Goal: Task Accomplishment & Management: Complete application form

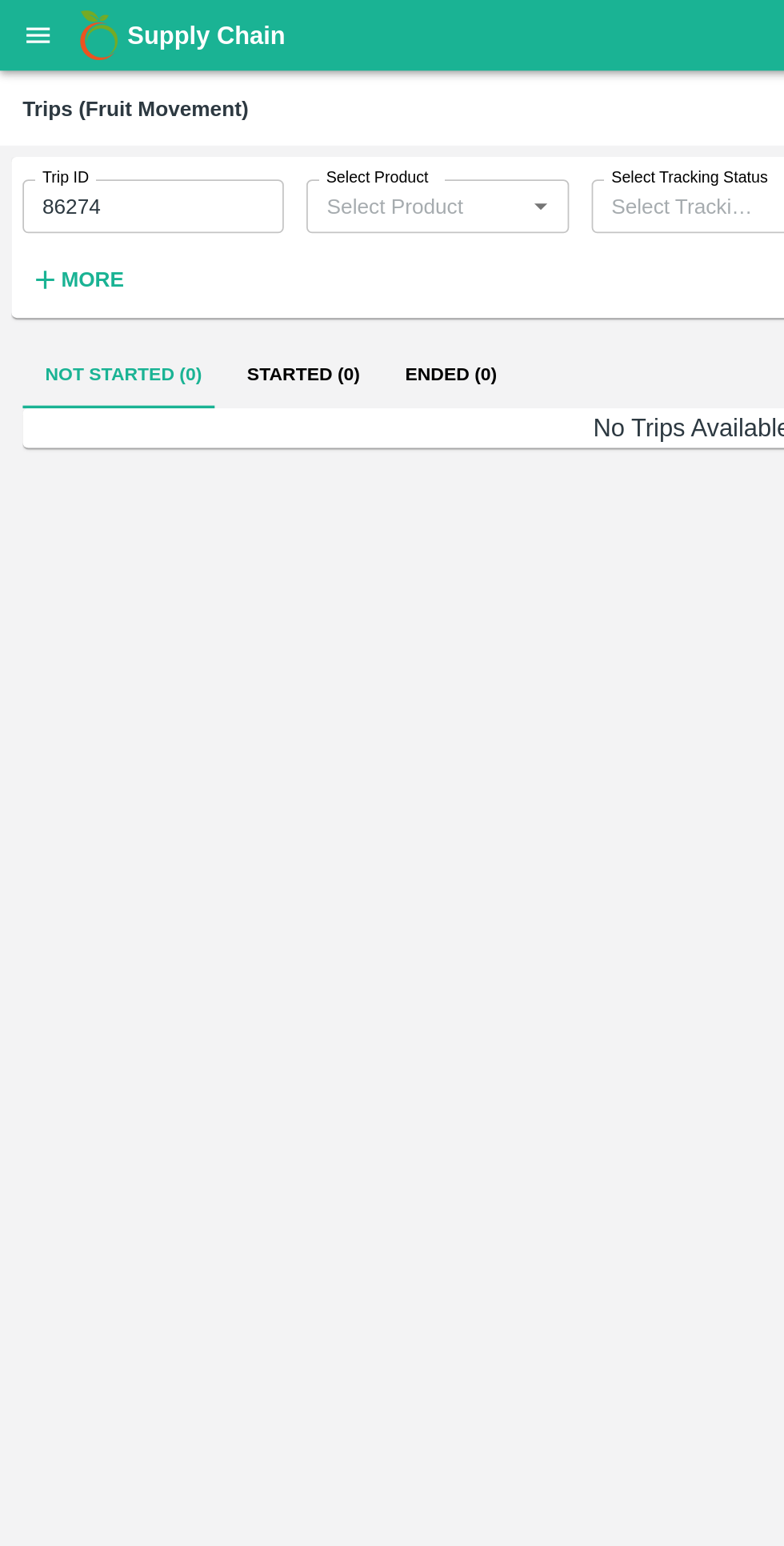
click at [114, 121] on input "86274" at bounding box center [87, 117] width 148 height 30
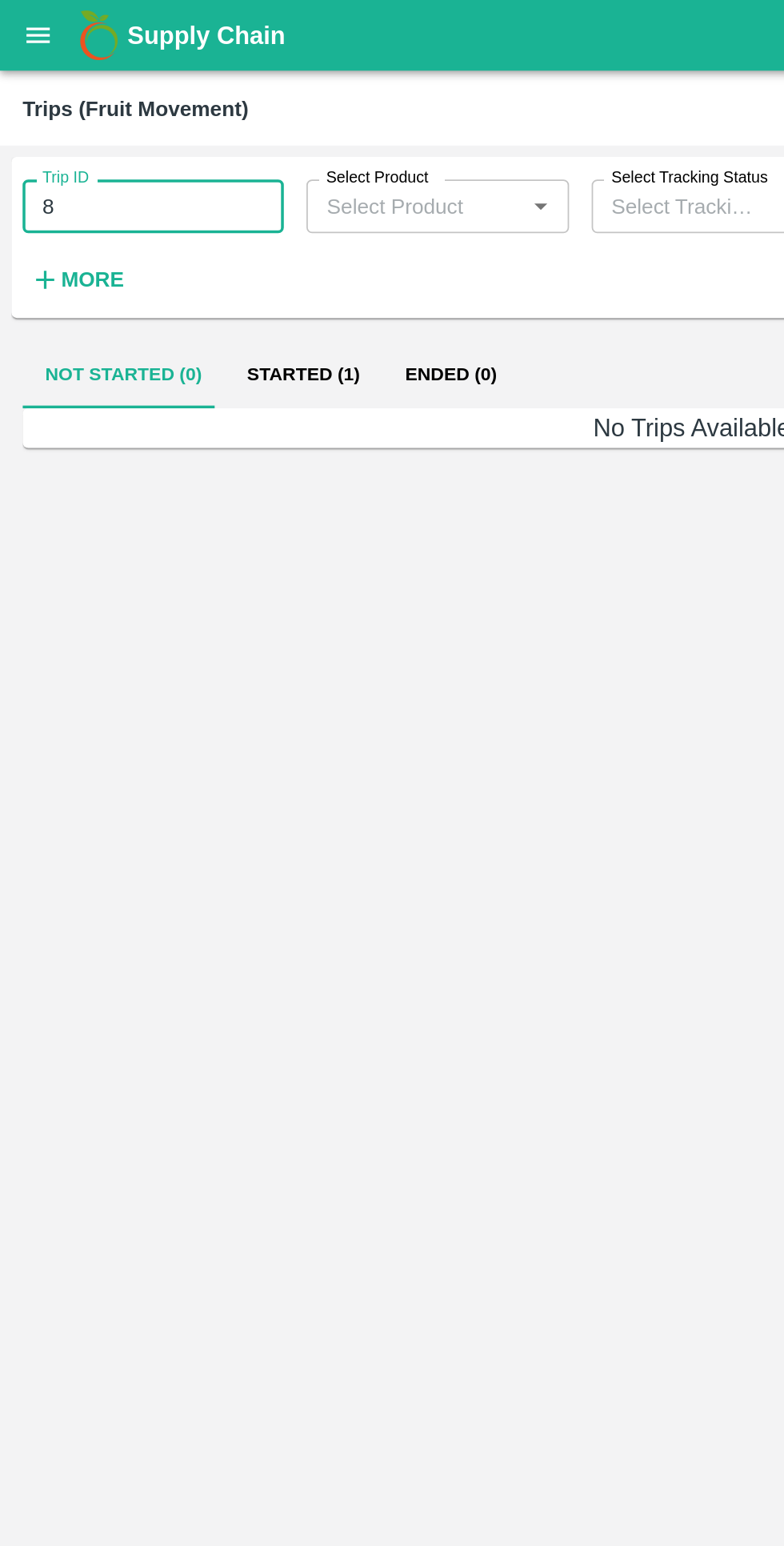
type input "8"
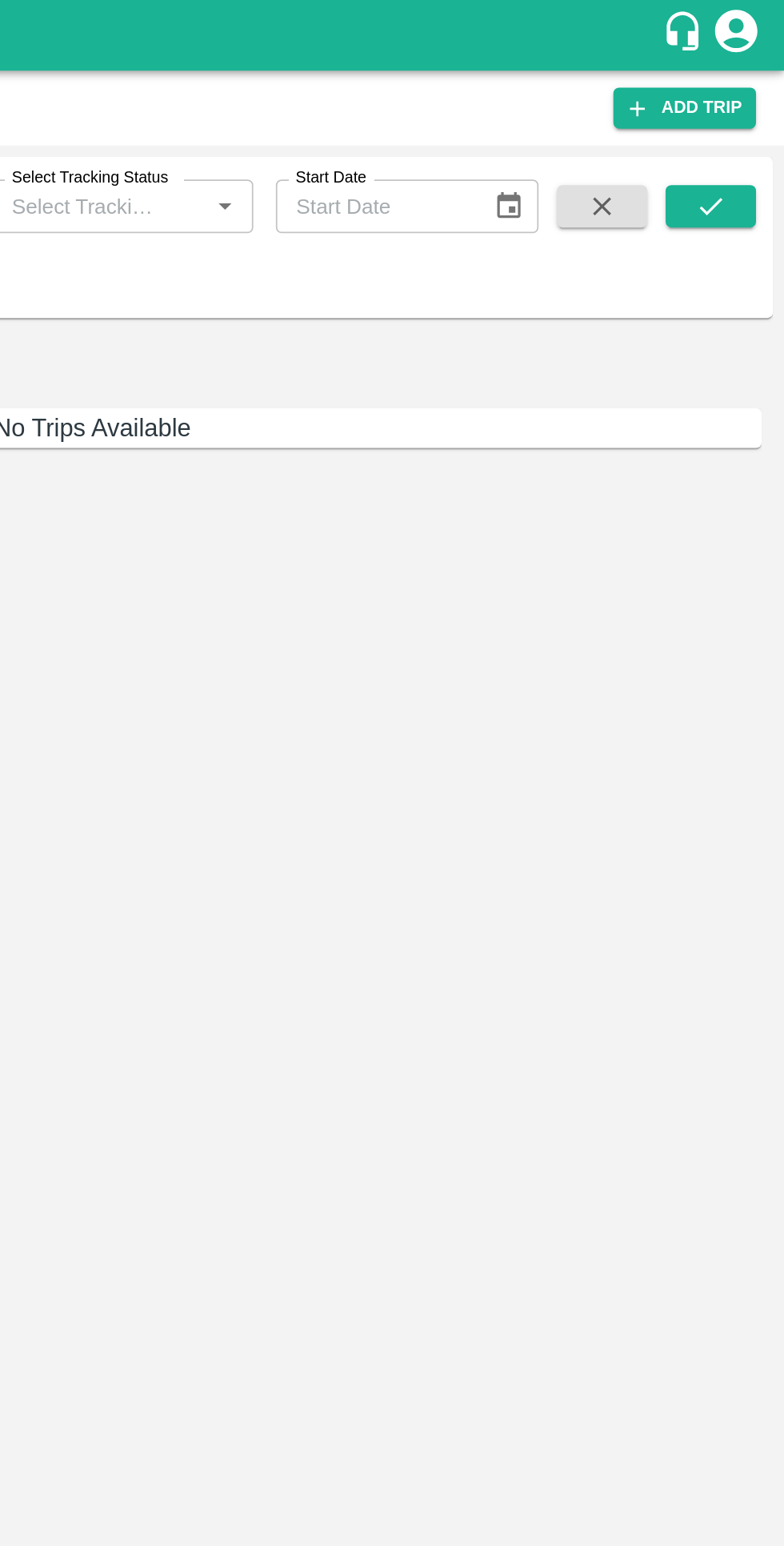
type input "83879"
click at [720, 125] on button "submit" at bounding box center [742, 117] width 51 height 24
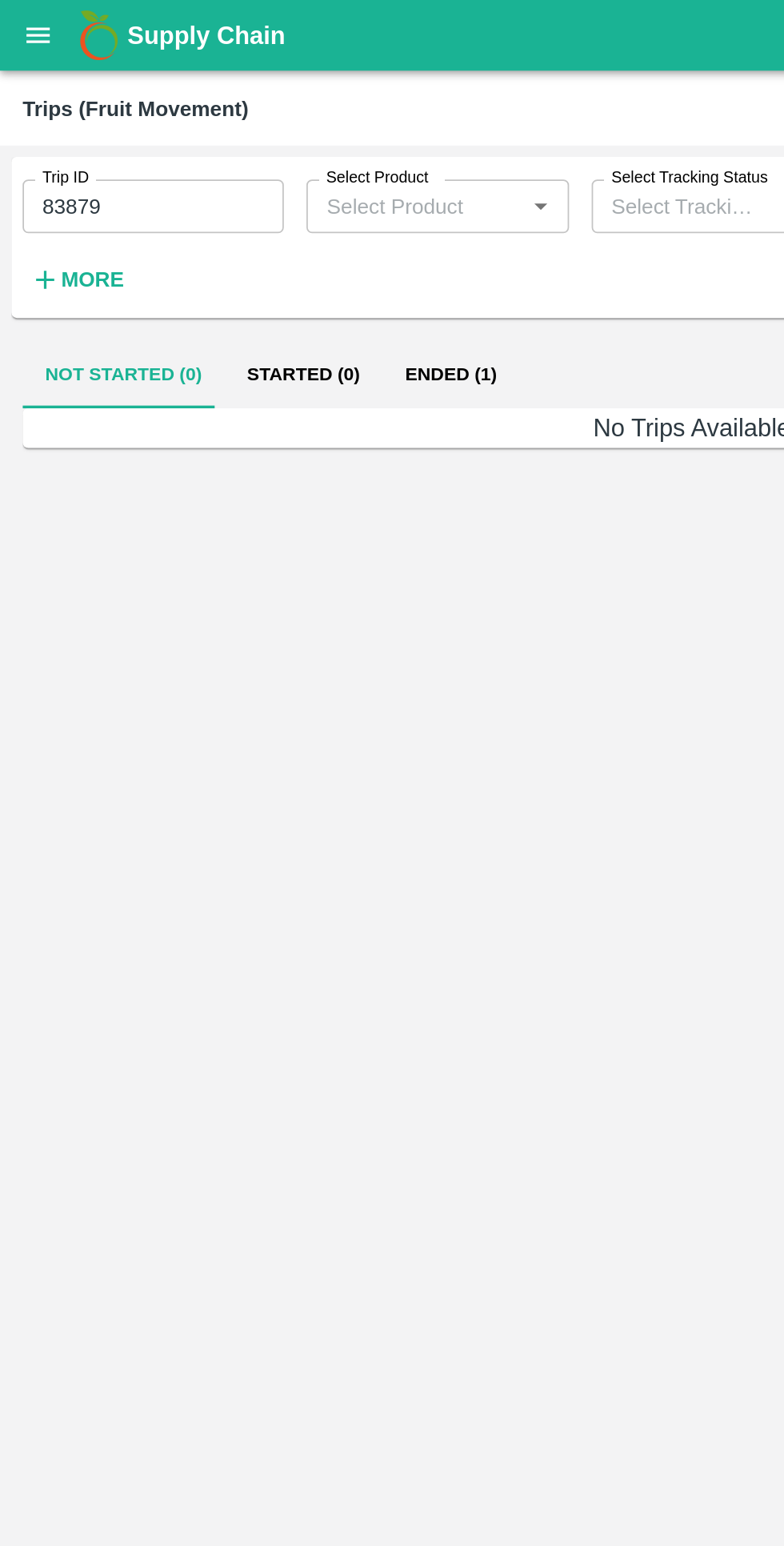
click at [172, 223] on button "Started (0)" at bounding box center [171, 212] width 90 height 39
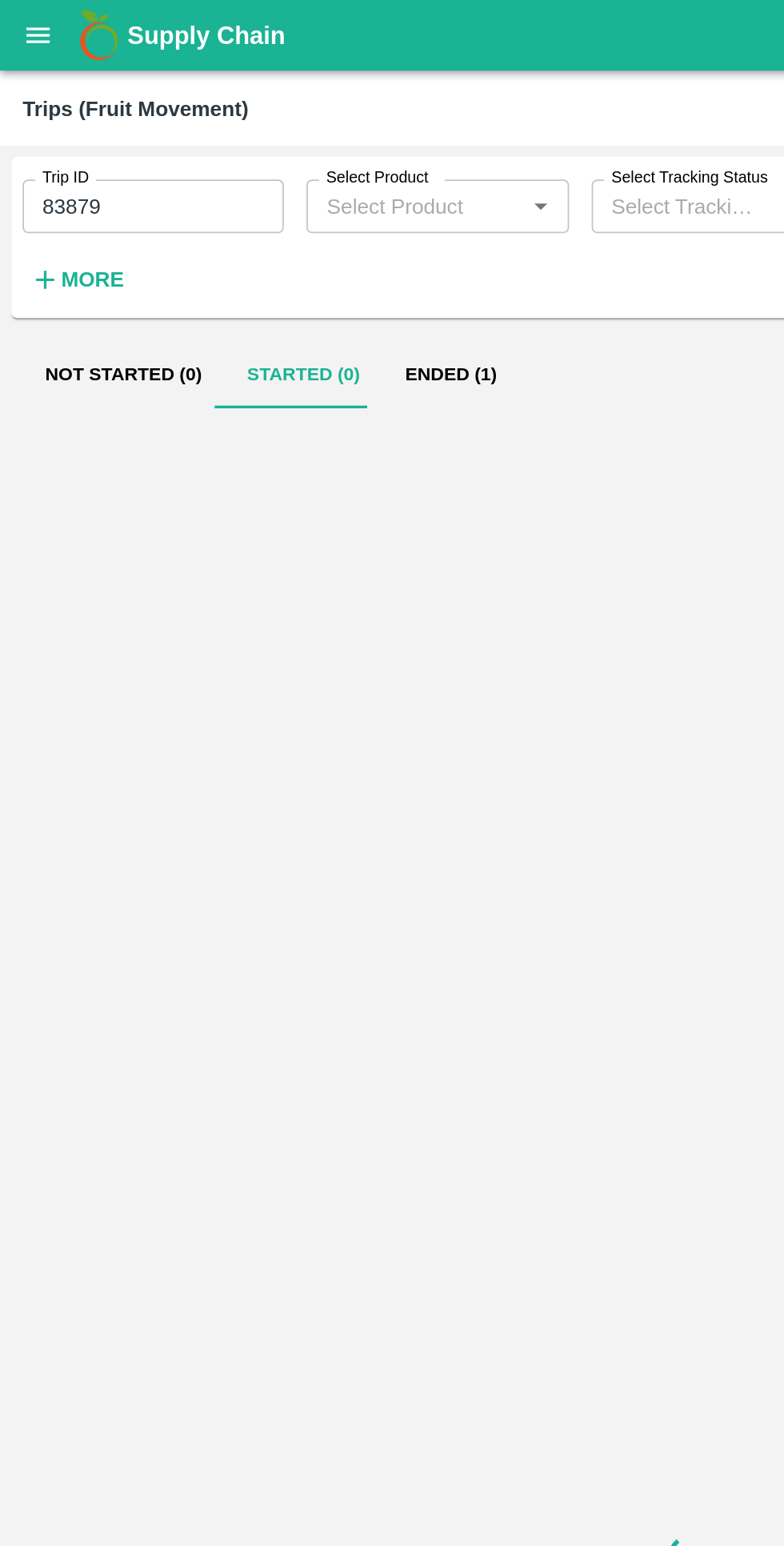
click at [249, 211] on button "Ended (1)" at bounding box center [256, 212] width 78 height 39
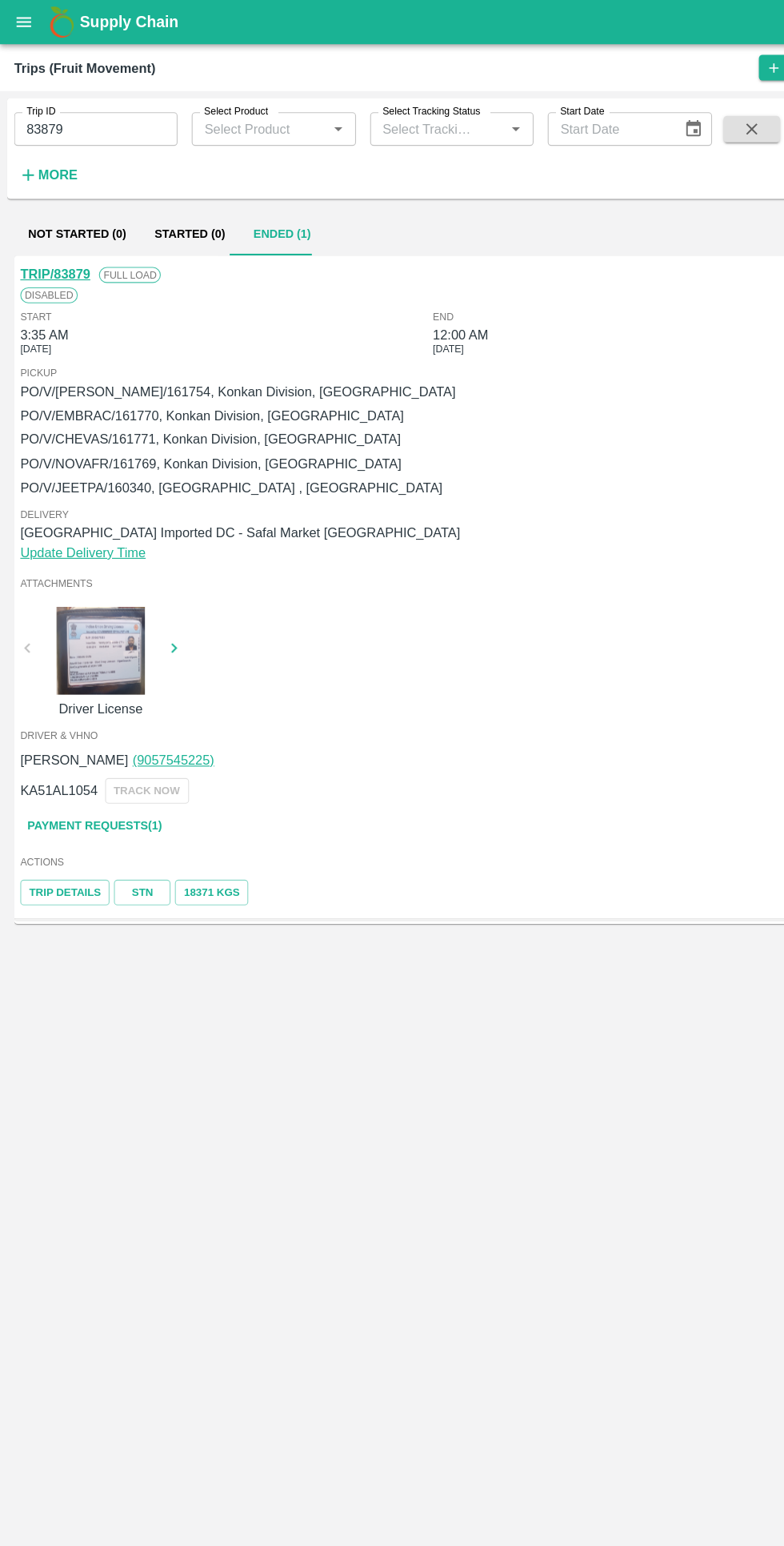
click at [122, 755] on link "Payment Requests( 1 )" at bounding box center [85, 748] width 134 height 28
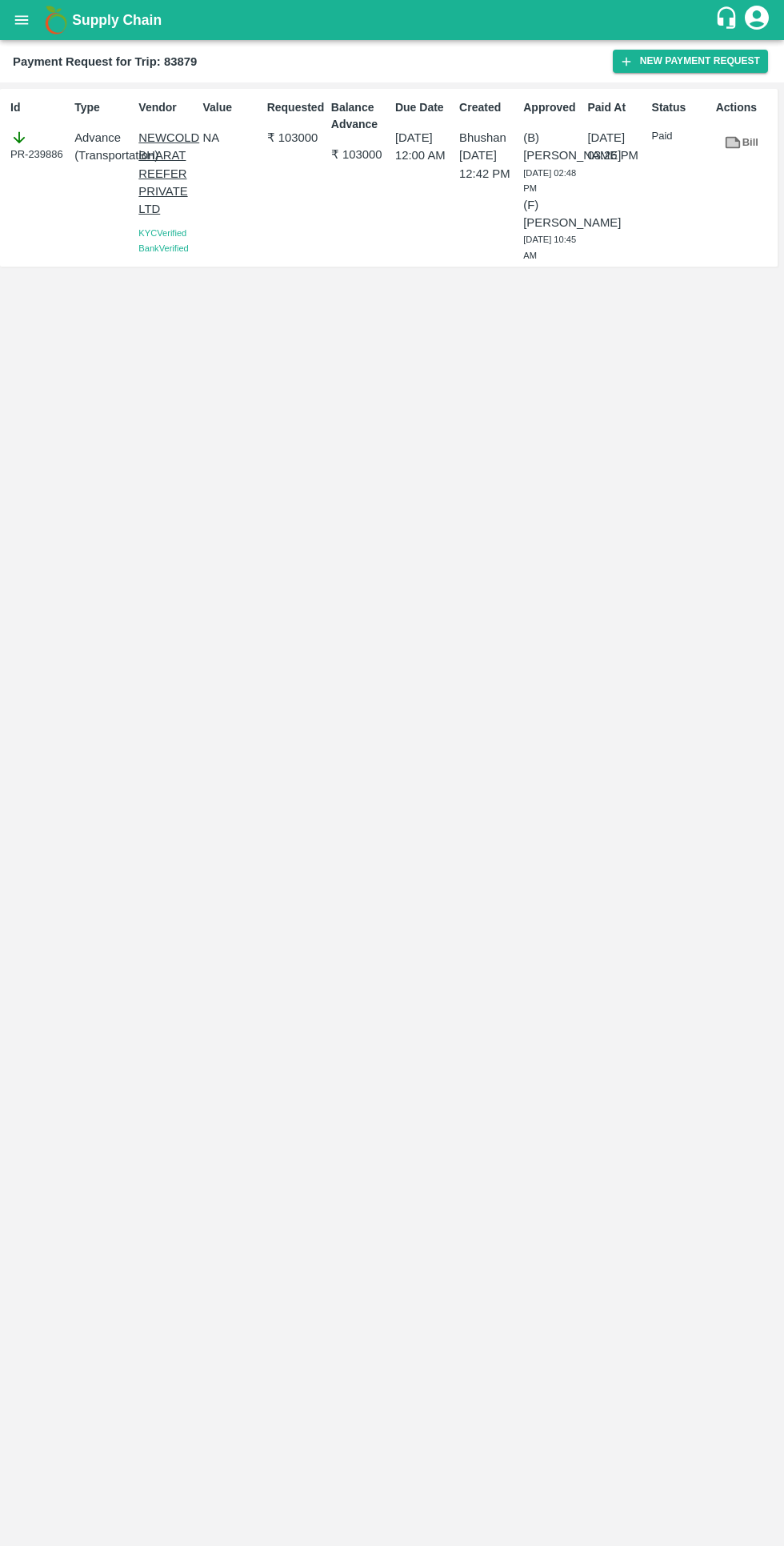
click at [656, 63] on button "New Payment Request" at bounding box center [691, 61] width 155 height 24
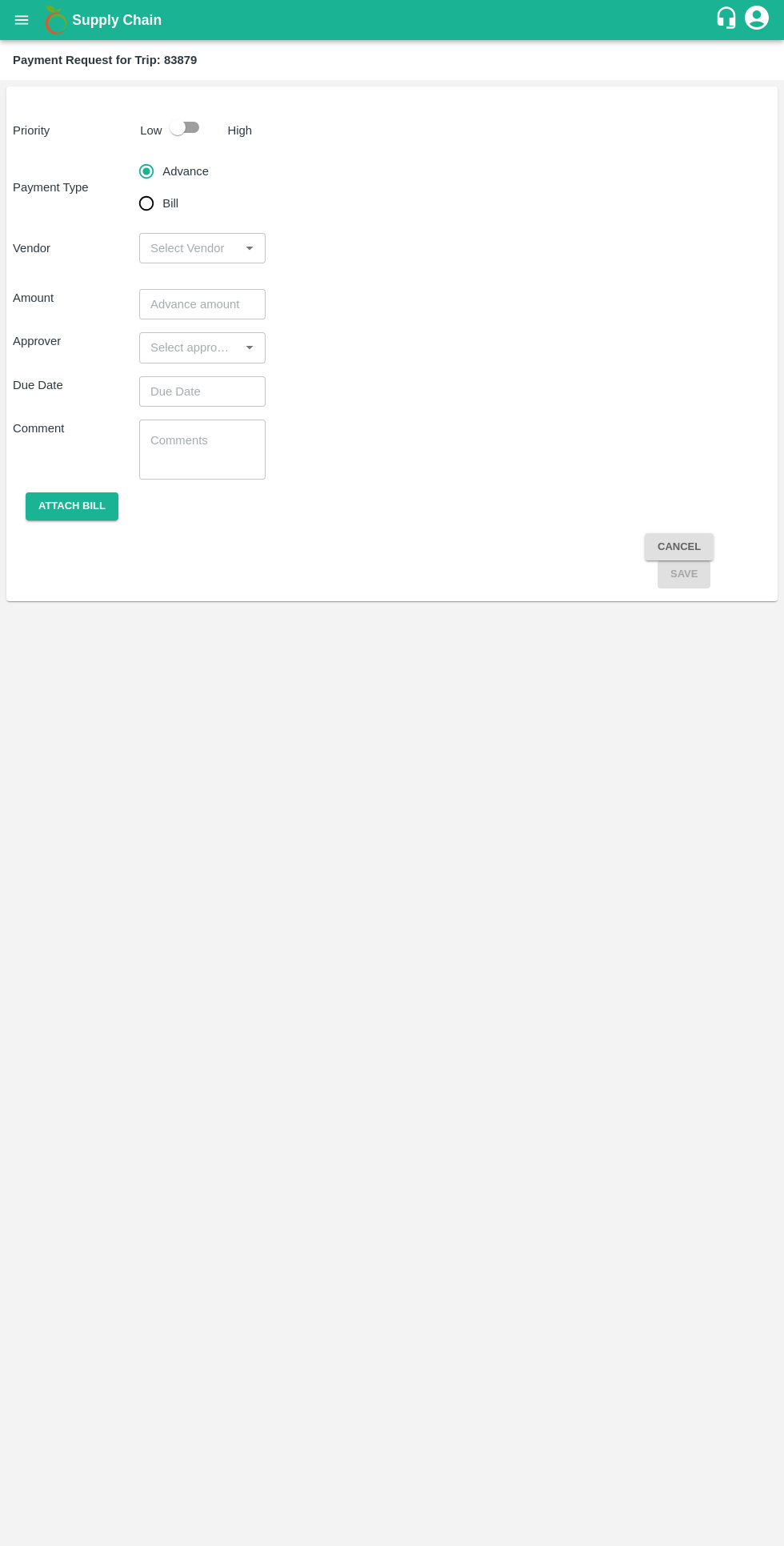
click at [147, 214] on input "Bill" at bounding box center [147, 204] width 32 height 32
radio input "true"
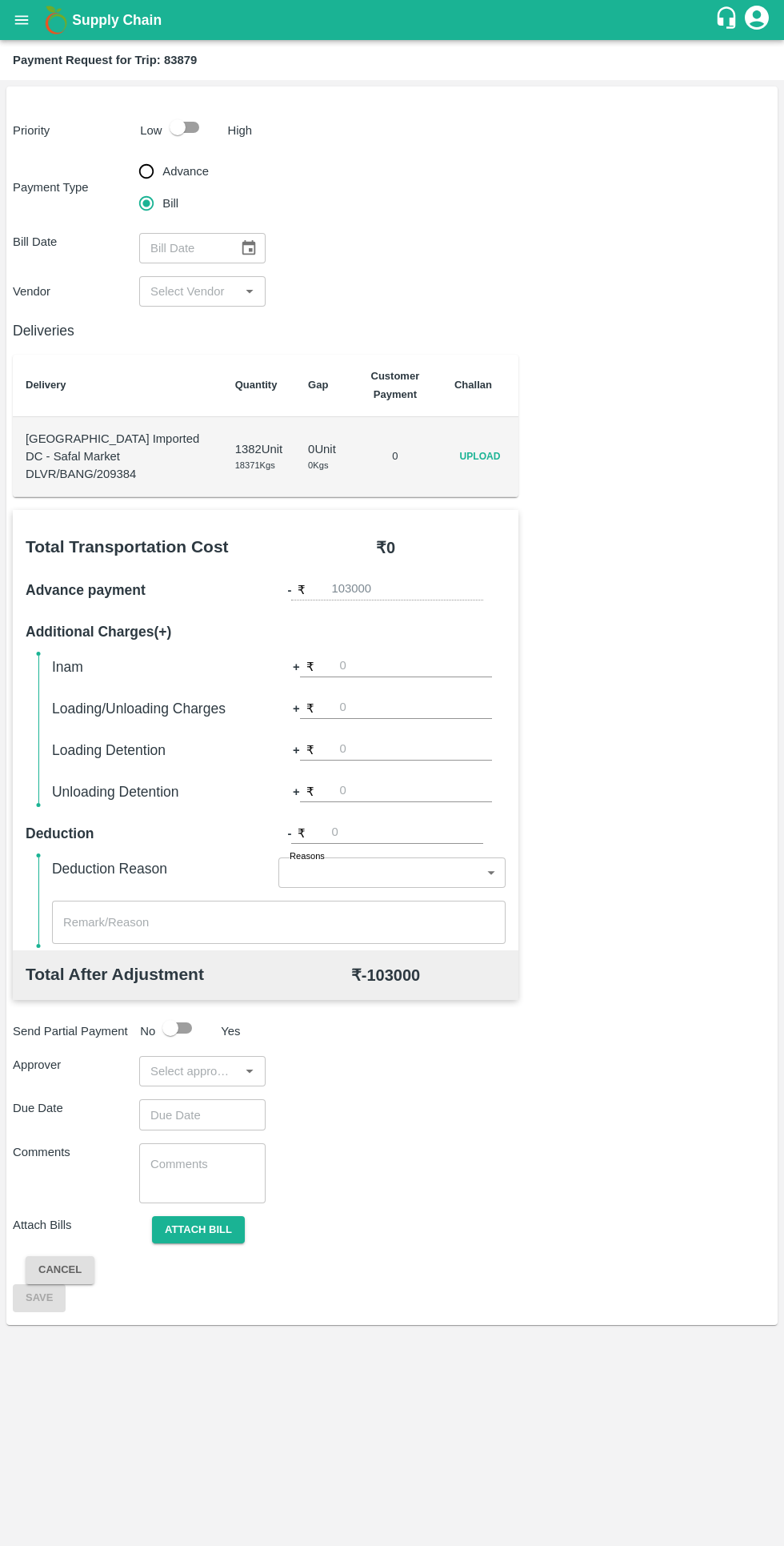
click at [490, 454] on span "Upload" at bounding box center [480, 457] width 51 height 24
click at [0, 0] on input "Upload" at bounding box center [0, 0] width 0 height 0
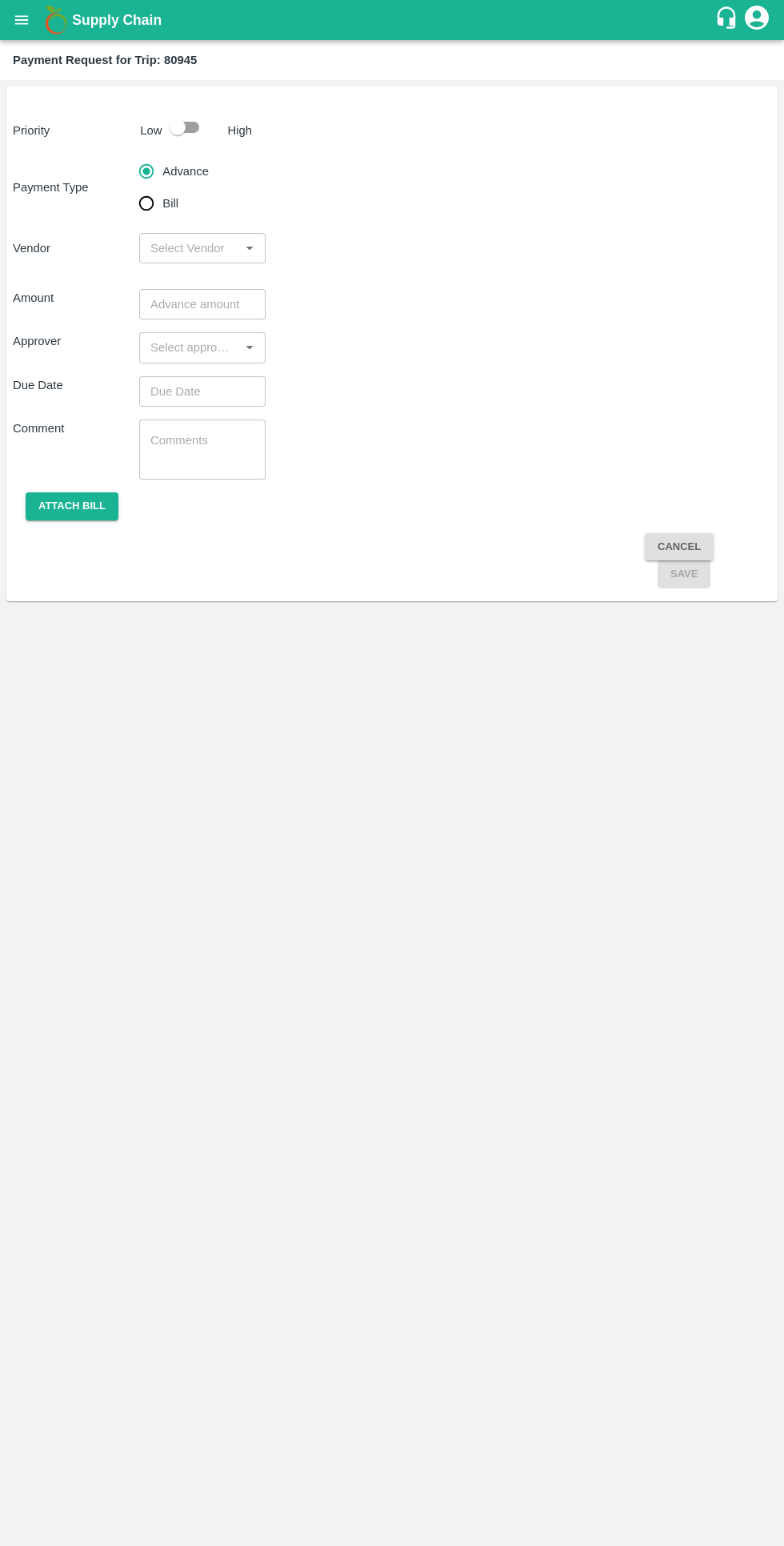
click at [147, 209] on input "Bill" at bounding box center [147, 204] width 32 height 32
radio input "true"
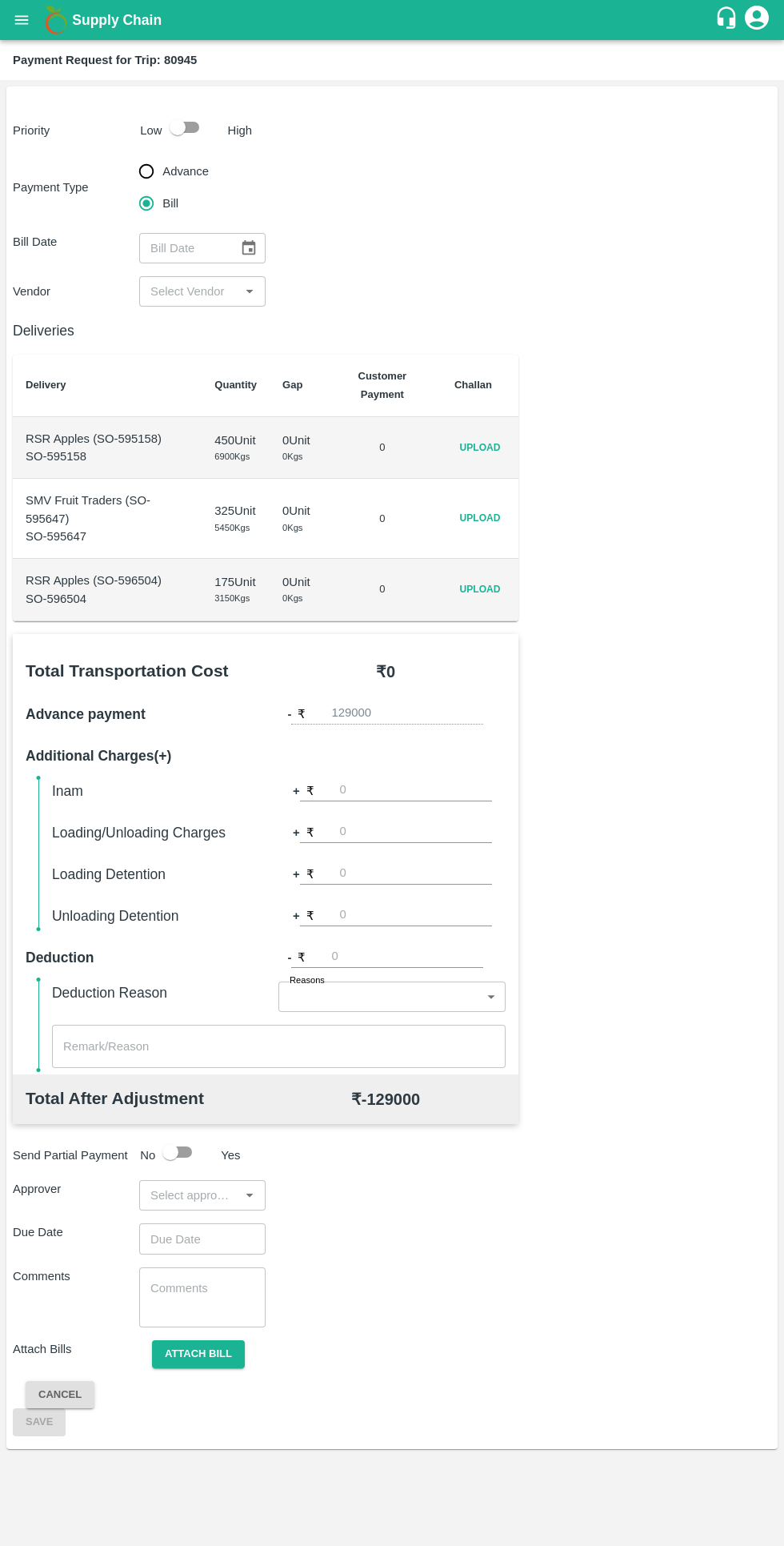
click at [496, 451] on span "Upload" at bounding box center [480, 448] width 51 height 24
click at [0, 0] on input "Upload" at bounding box center [0, 0] width 0 height 0
click at [490, 530] on span "Upload" at bounding box center [480, 518] width 51 height 24
click at [0, 0] on input "Upload" at bounding box center [0, 0] width 0 height 0
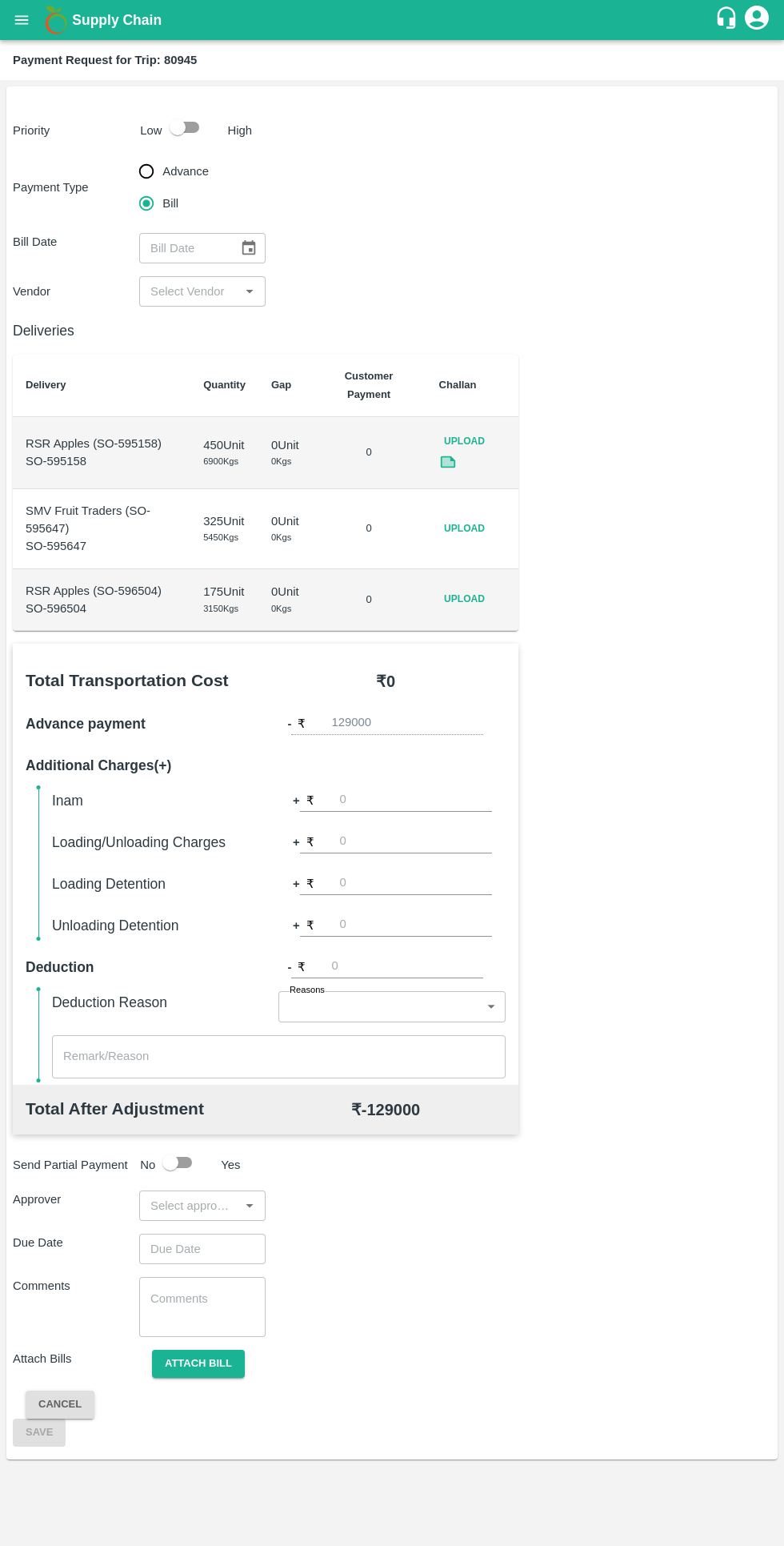
click at [480, 611] on span "Upload" at bounding box center [465, 600] width 51 height 24
click at [0, 0] on input "Upload" at bounding box center [0, 0] width 0 height 0
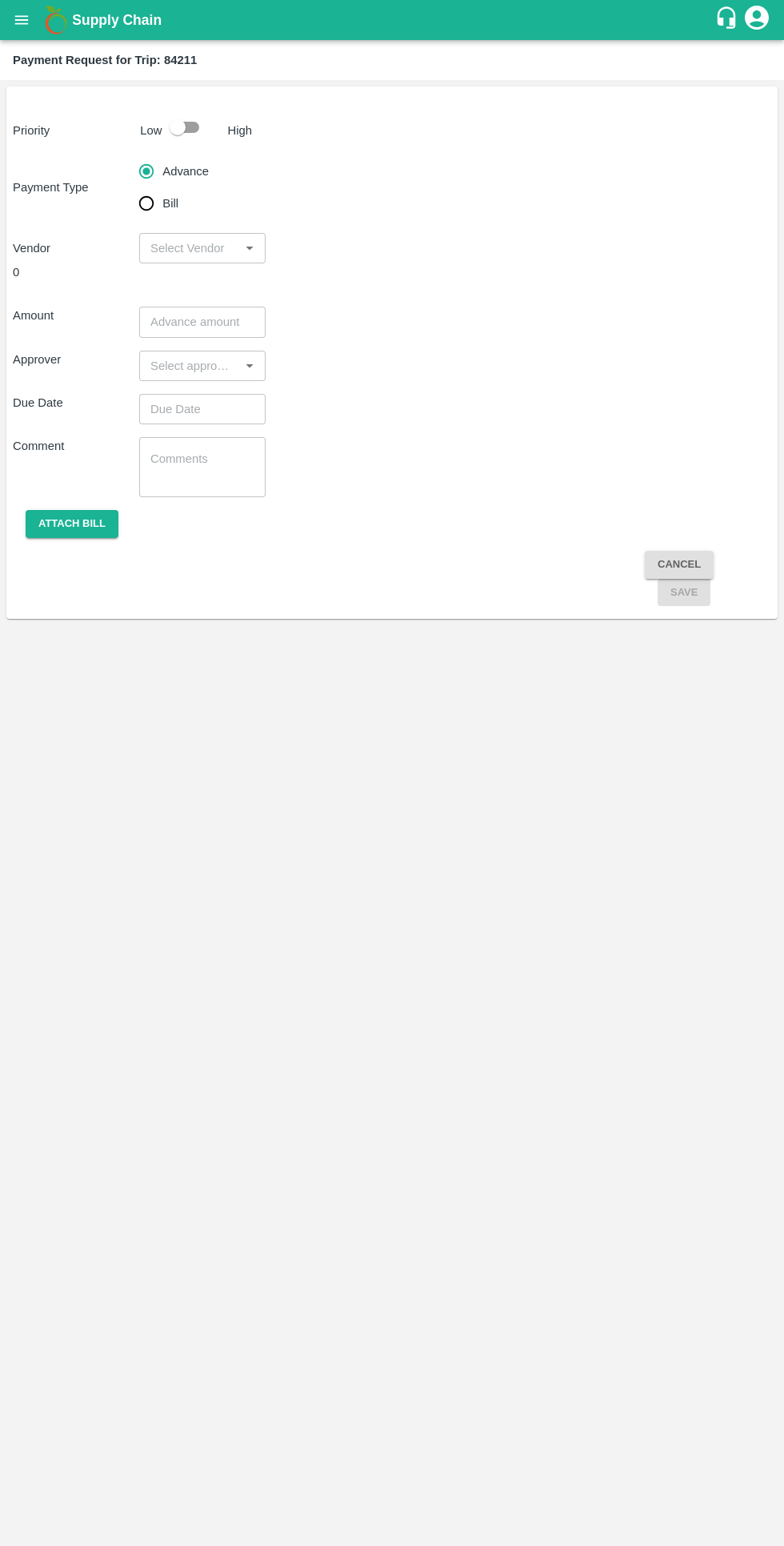
click at [158, 204] on input "Bill" at bounding box center [147, 204] width 32 height 32
radio input "true"
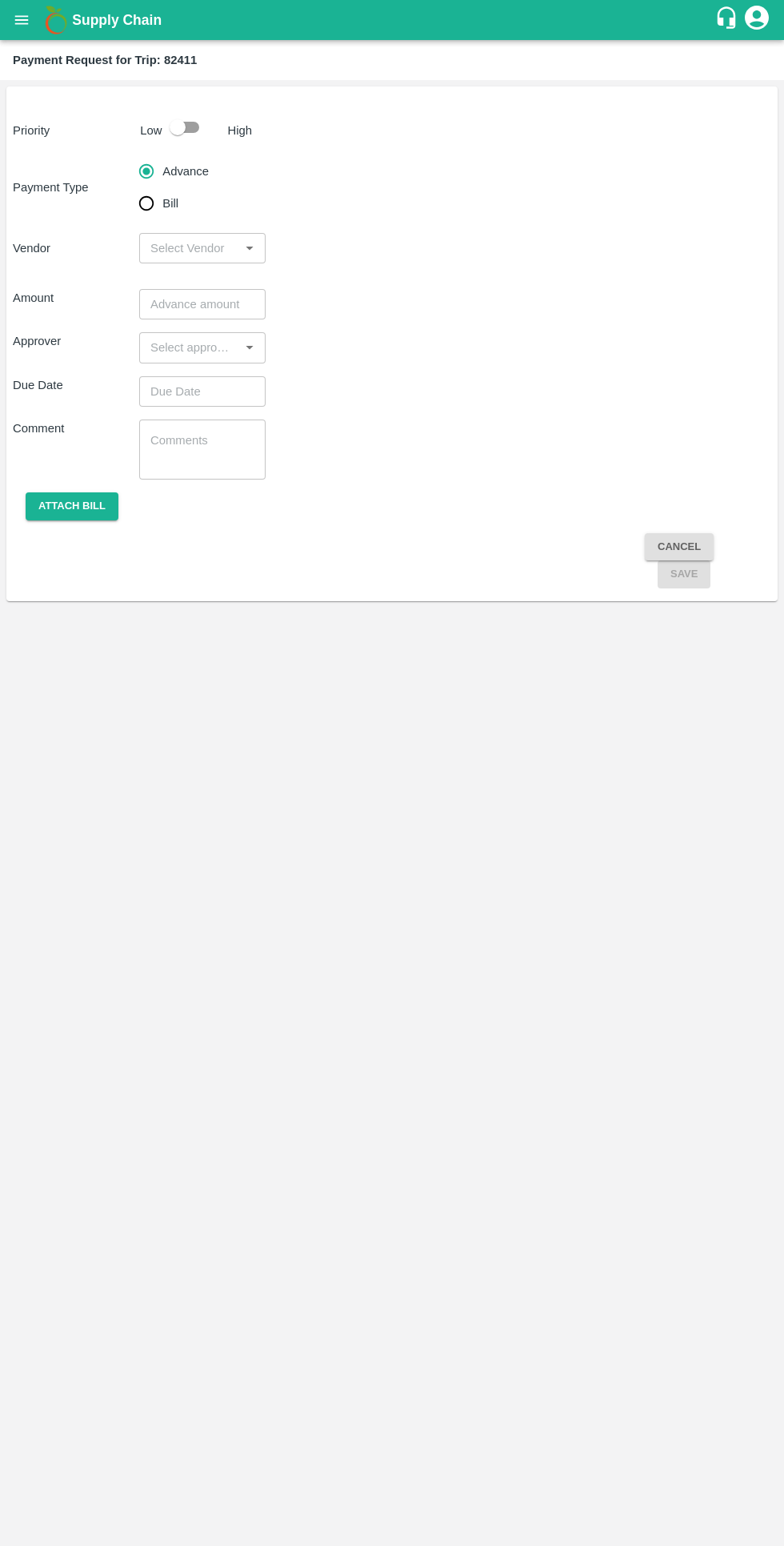
click at [140, 215] on input "Bill" at bounding box center [147, 204] width 32 height 32
radio input "true"
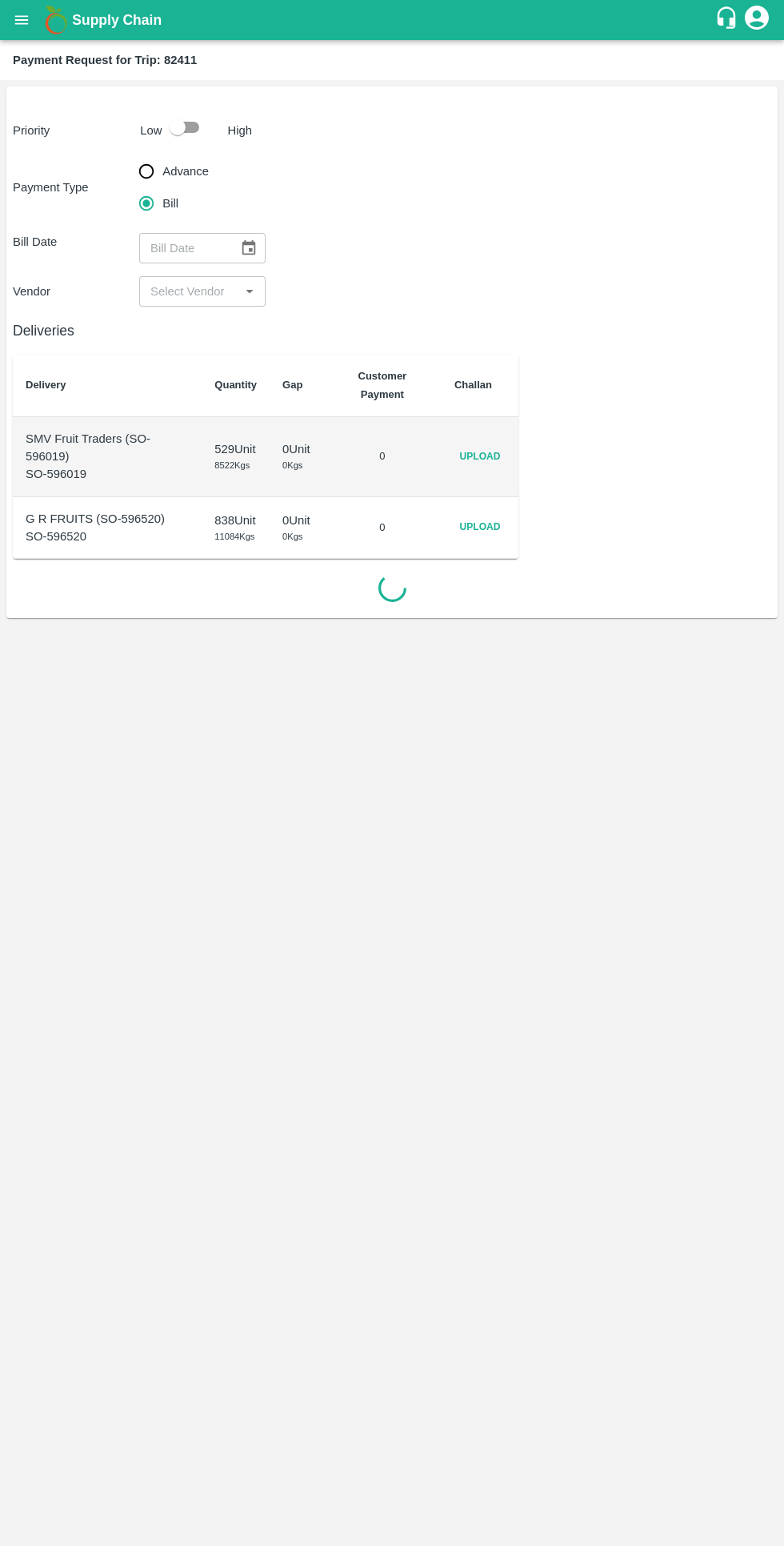
click at [484, 467] on span "Upload" at bounding box center [480, 457] width 51 height 24
click at [0, 0] on input "Upload" at bounding box center [0, 0] width 0 height 0
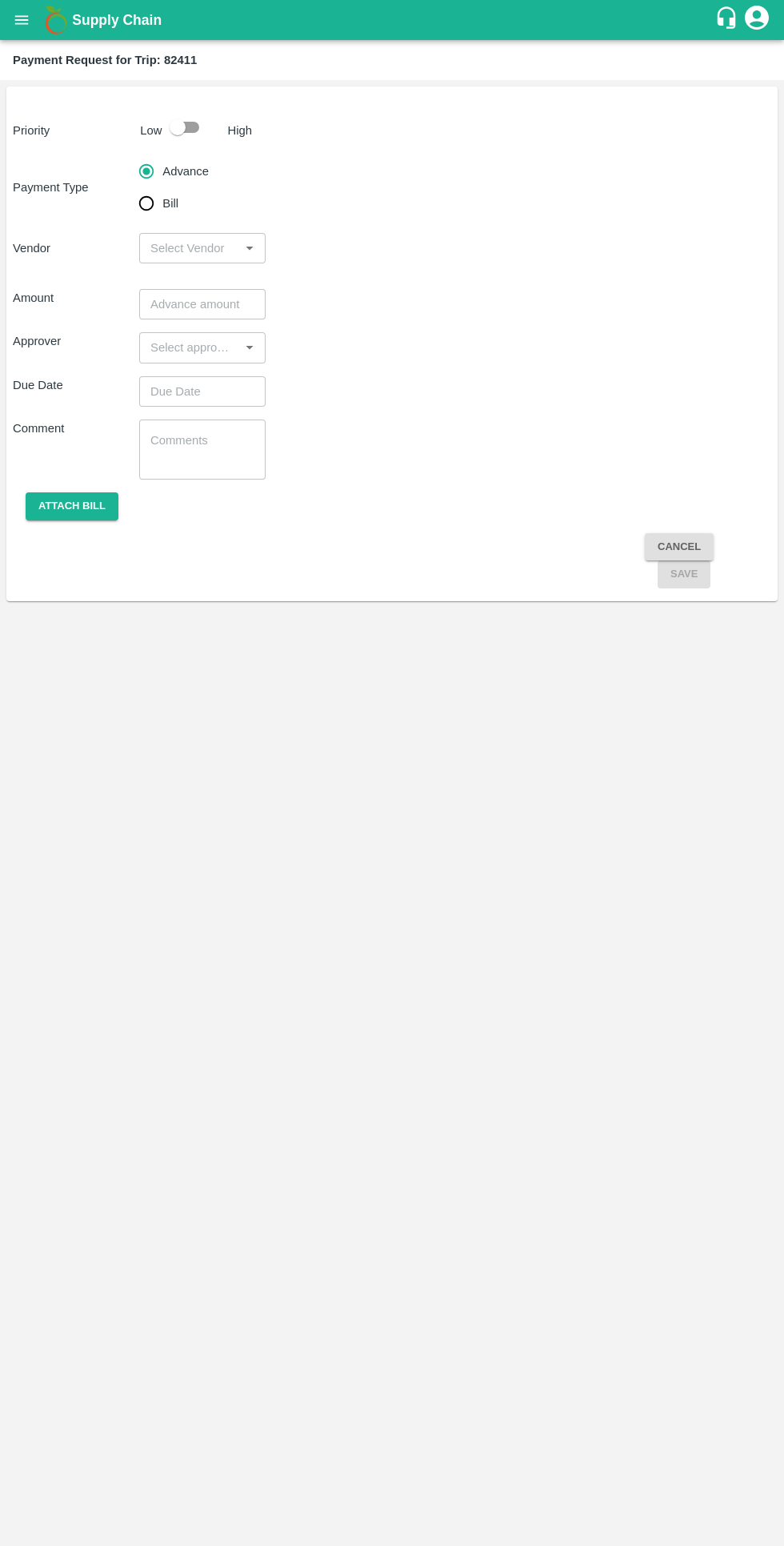
click at [147, 214] on input "Bill" at bounding box center [147, 204] width 32 height 32
radio input "true"
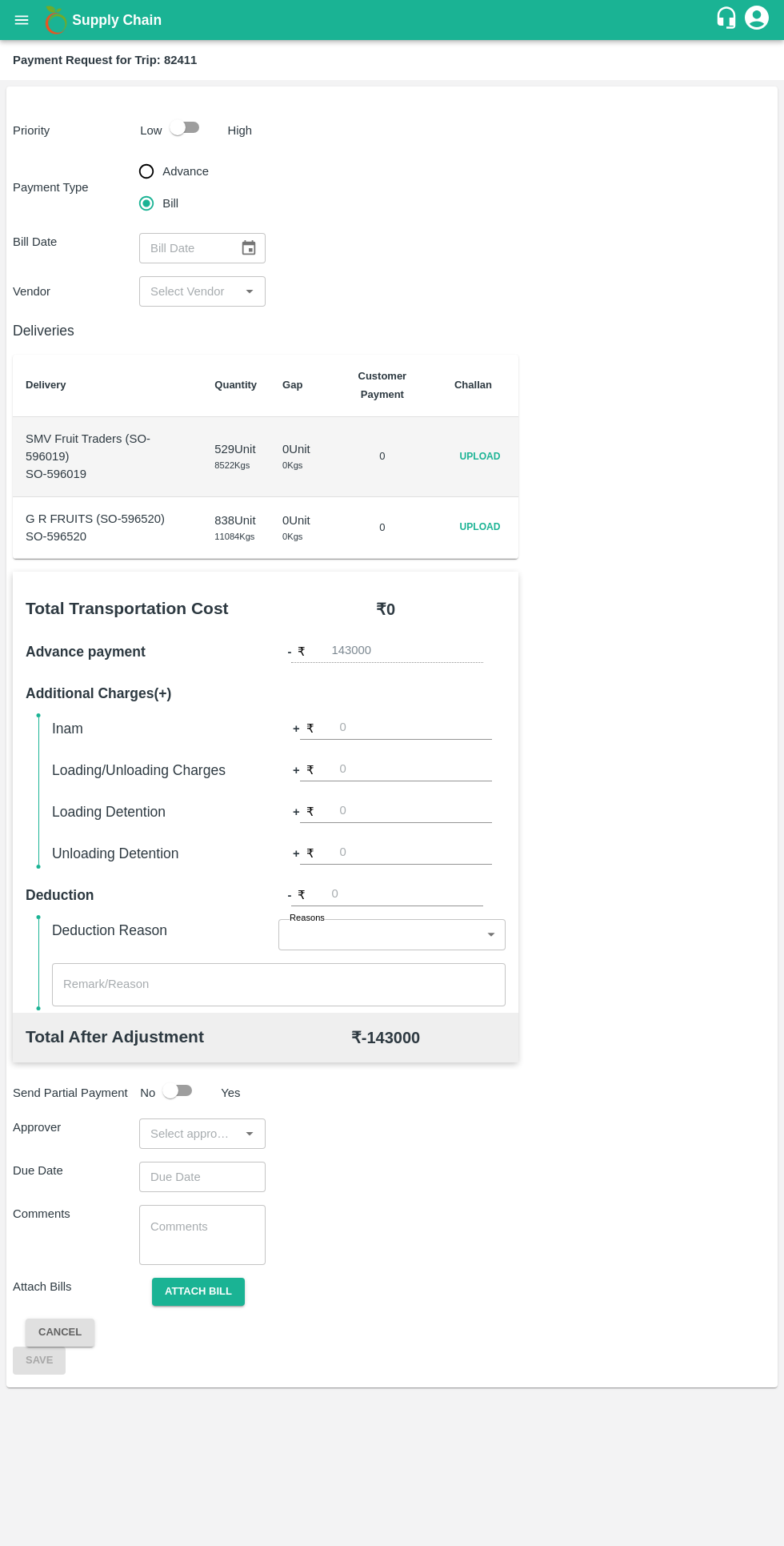
click at [471, 463] on span "Upload" at bounding box center [480, 457] width 51 height 24
click at [0, 0] on input "Upload" at bounding box center [0, 0] width 0 height 0
click at [489, 532] on span "Upload" at bounding box center [480, 527] width 51 height 24
click at [0, 0] on input "Upload" at bounding box center [0, 0] width 0 height 0
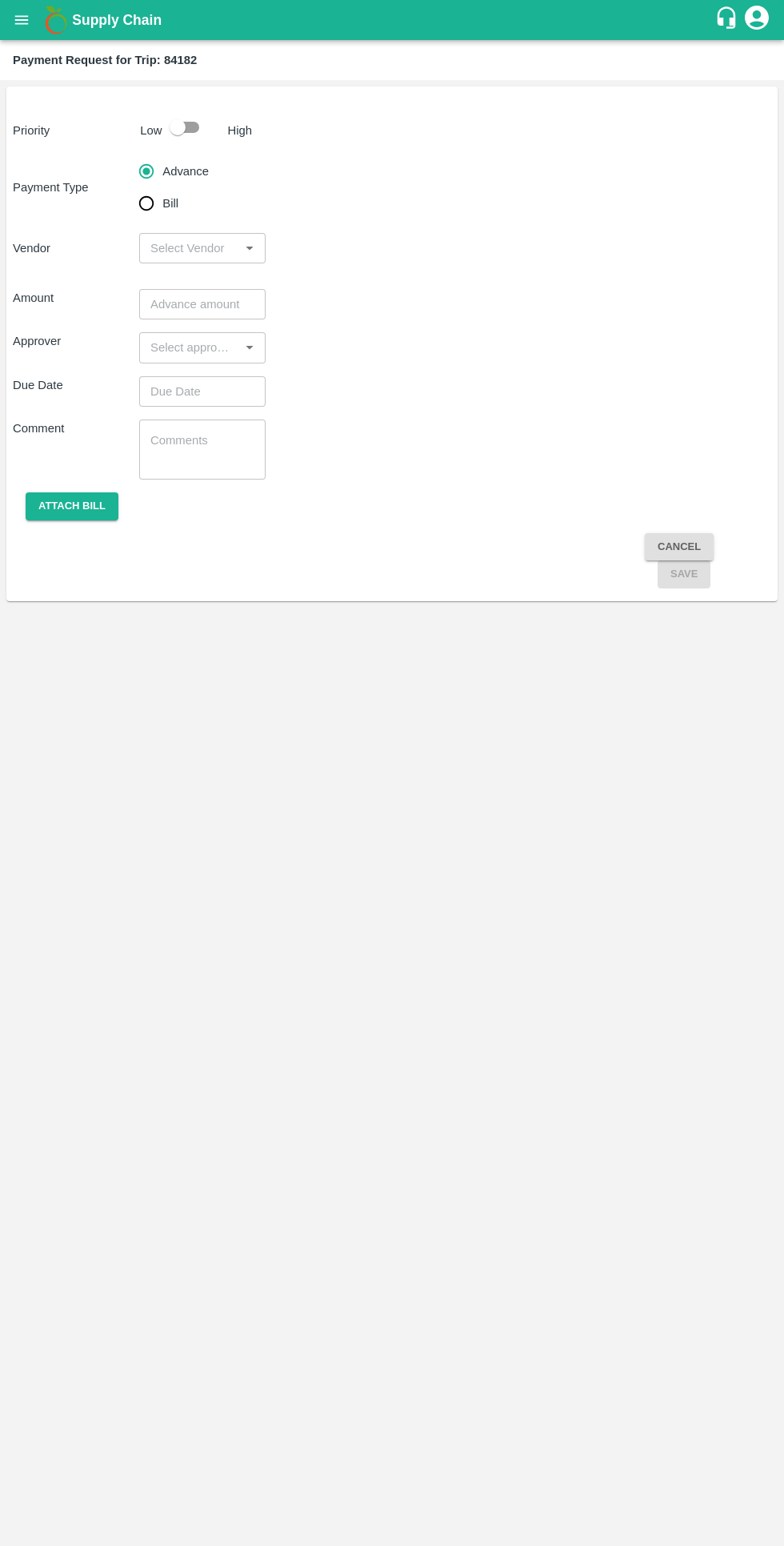
click at [148, 218] on input "Bill" at bounding box center [147, 204] width 32 height 32
radio input "true"
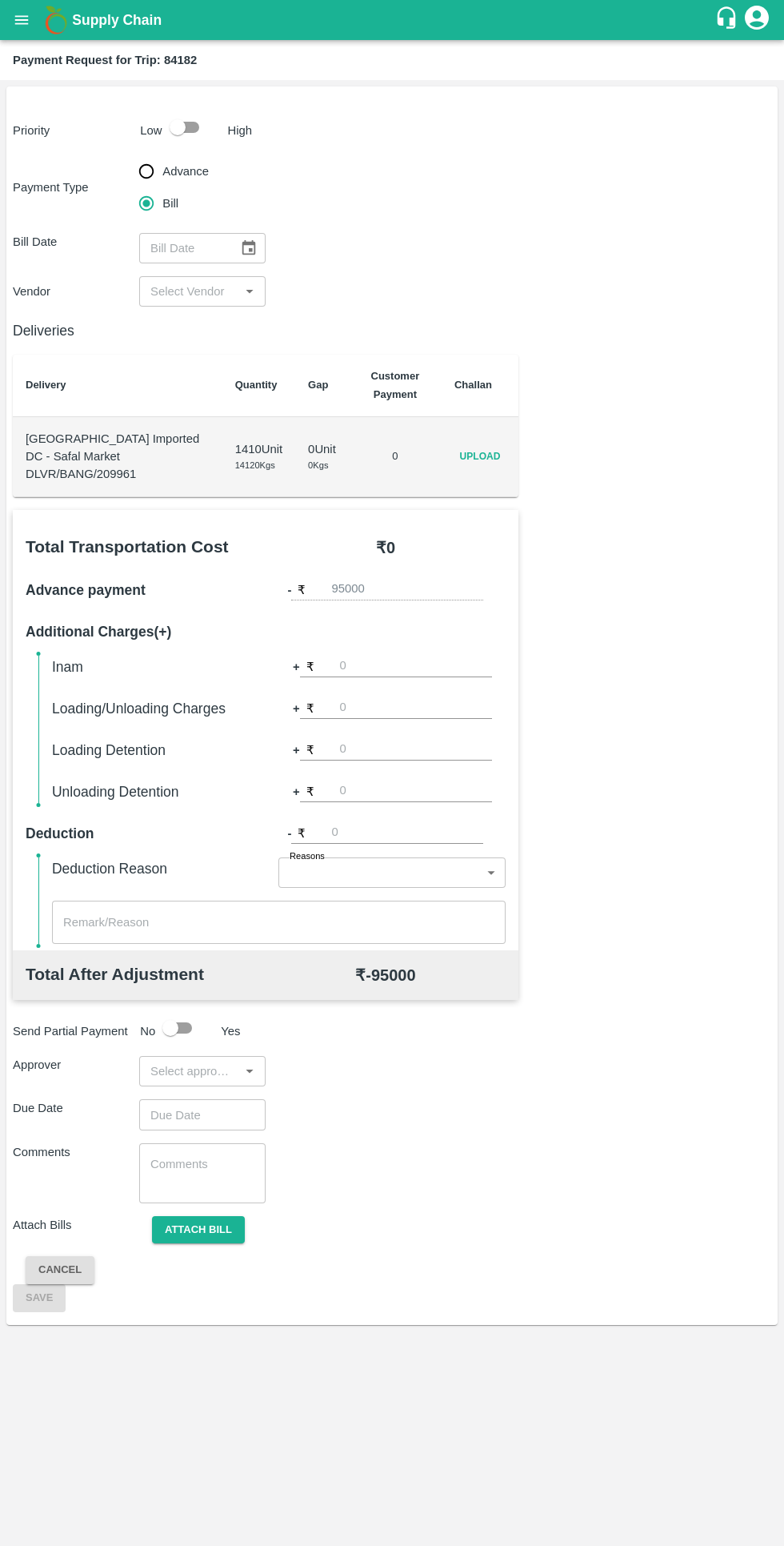
click at [504, 452] on span "Upload" at bounding box center [480, 457] width 51 height 24
click at [0, 0] on input "Upload" at bounding box center [0, 0] width 0 height 0
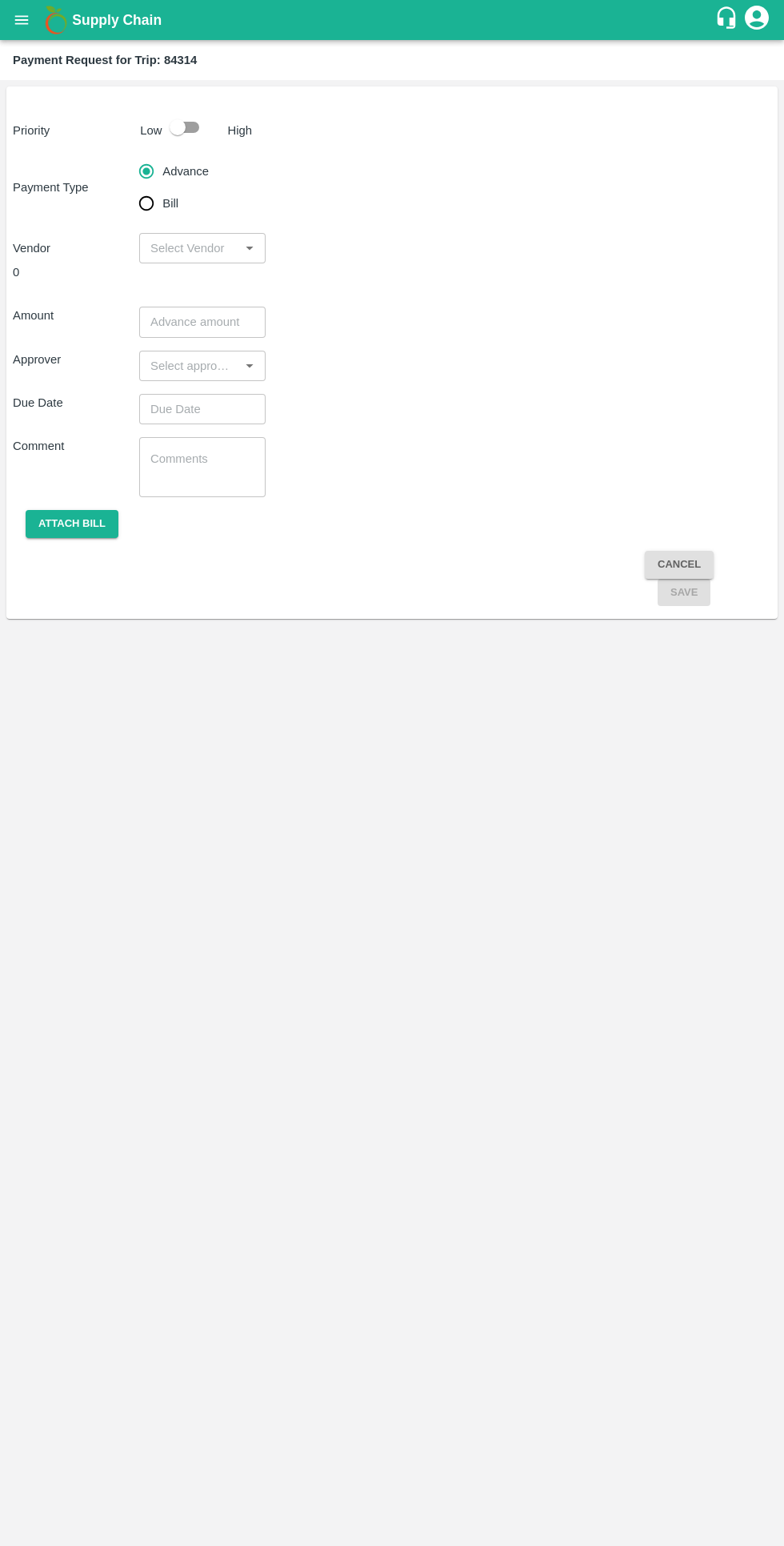
click at [150, 213] on input "Bill" at bounding box center [147, 204] width 32 height 32
radio input "true"
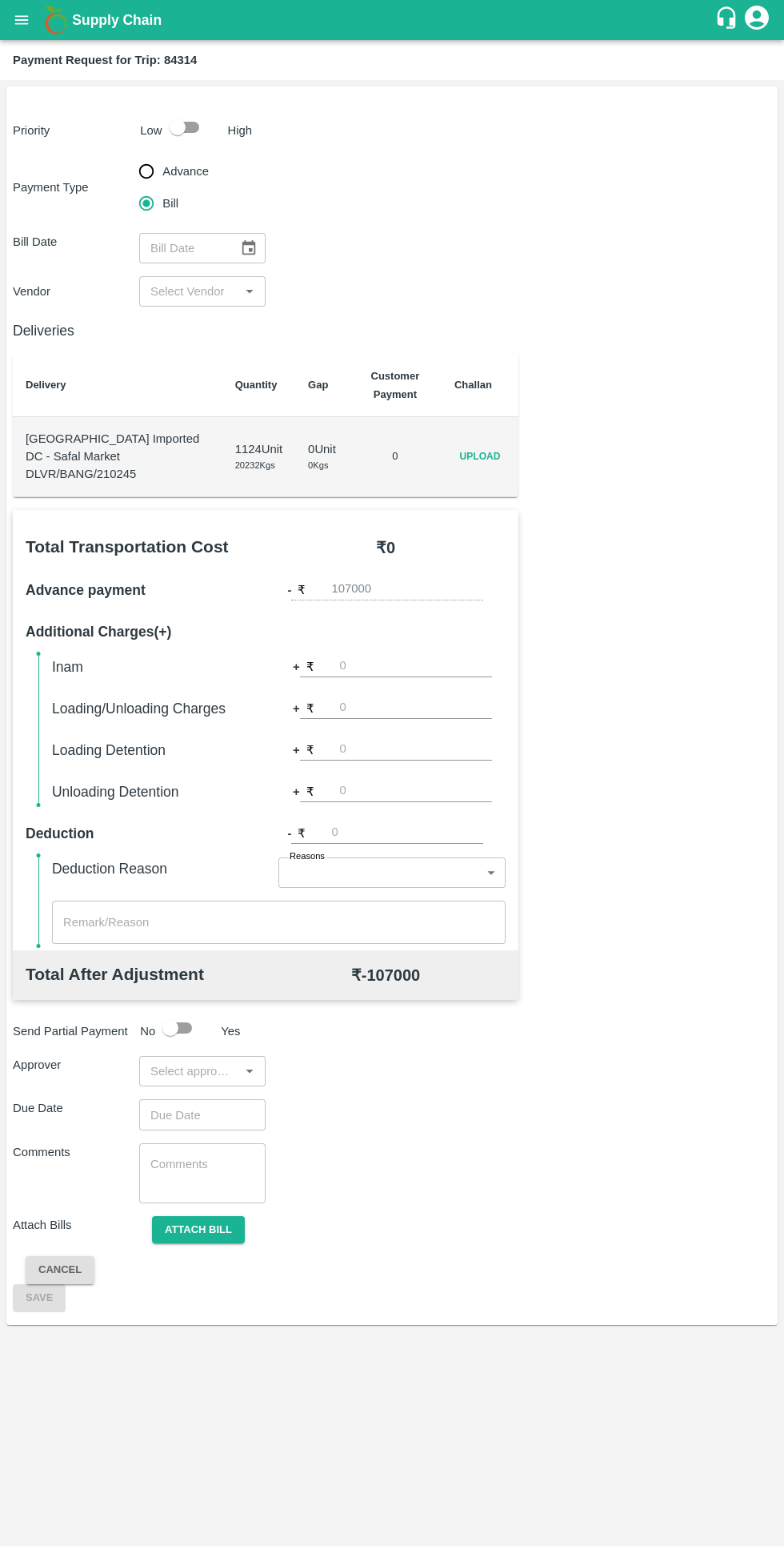
click at [490, 445] on span "Upload" at bounding box center [480, 457] width 51 height 24
click at [0, 0] on input "Upload" at bounding box center [0, 0] width 0 height 0
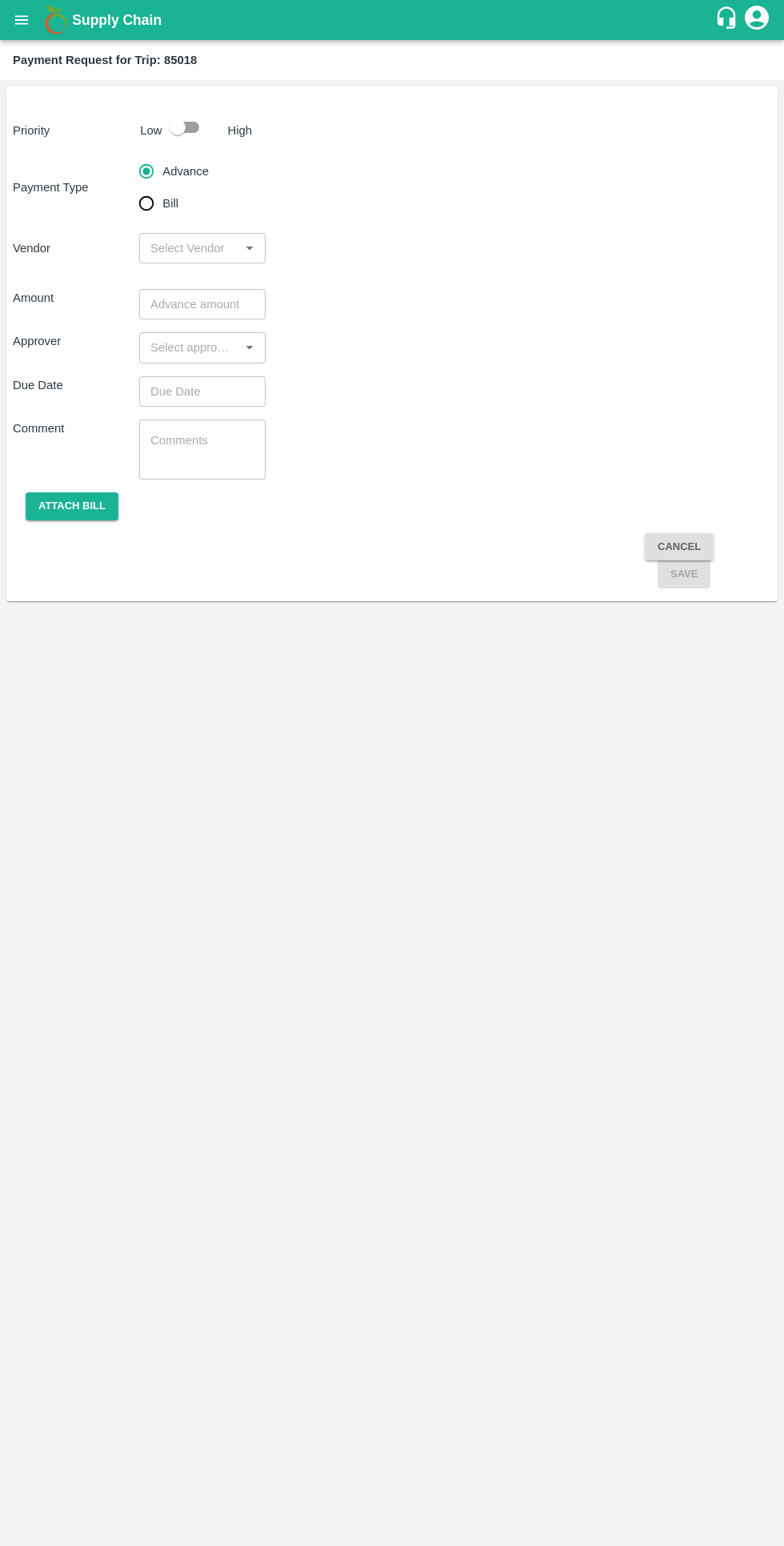
click at [153, 205] on input "Bill" at bounding box center [147, 204] width 32 height 32
radio input "true"
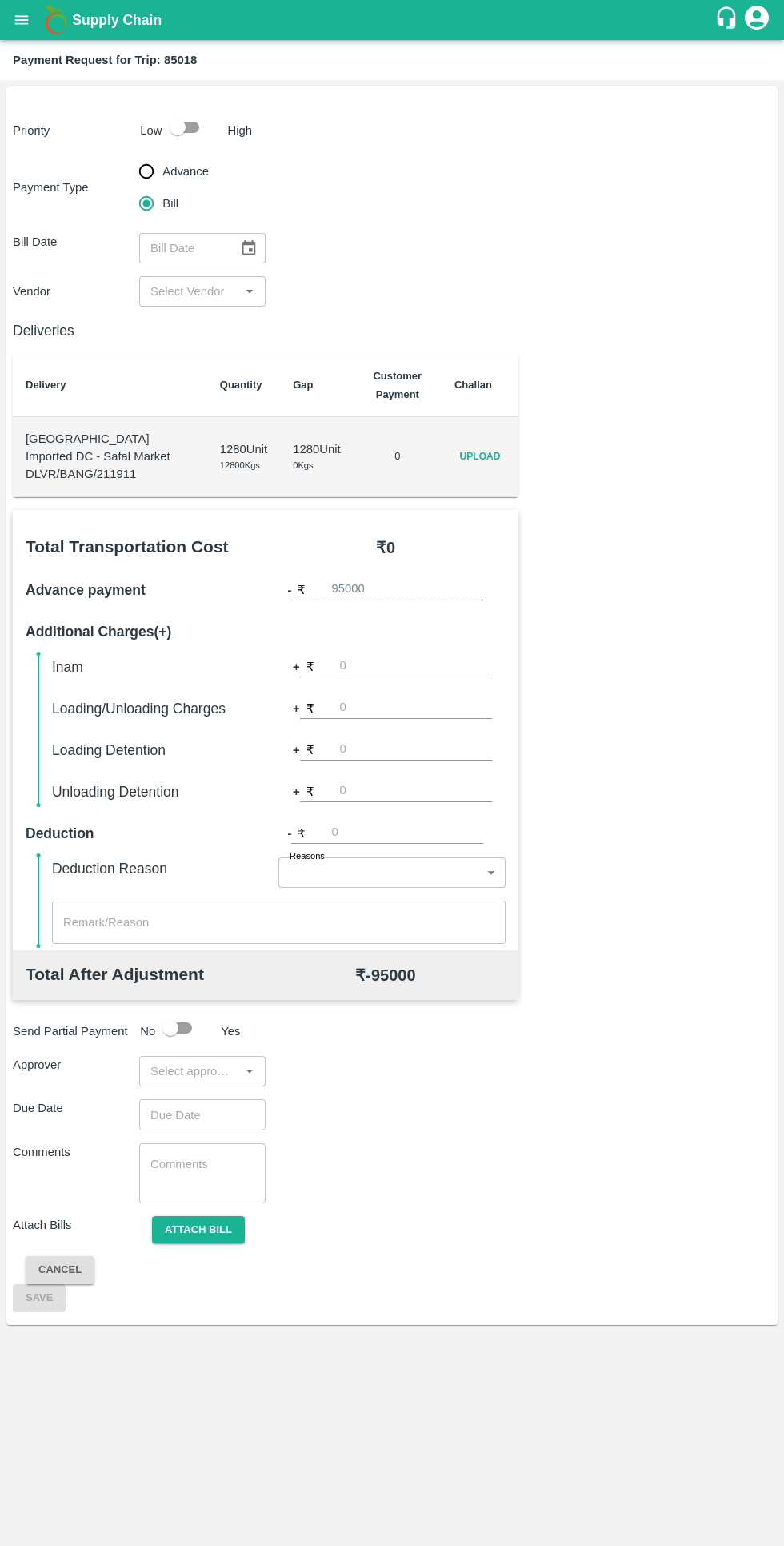
click at [469, 458] on span "Upload" at bounding box center [480, 457] width 51 height 24
click at [0, 0] on input "Upload" at bounding box center [0, 0] width 0 height 0
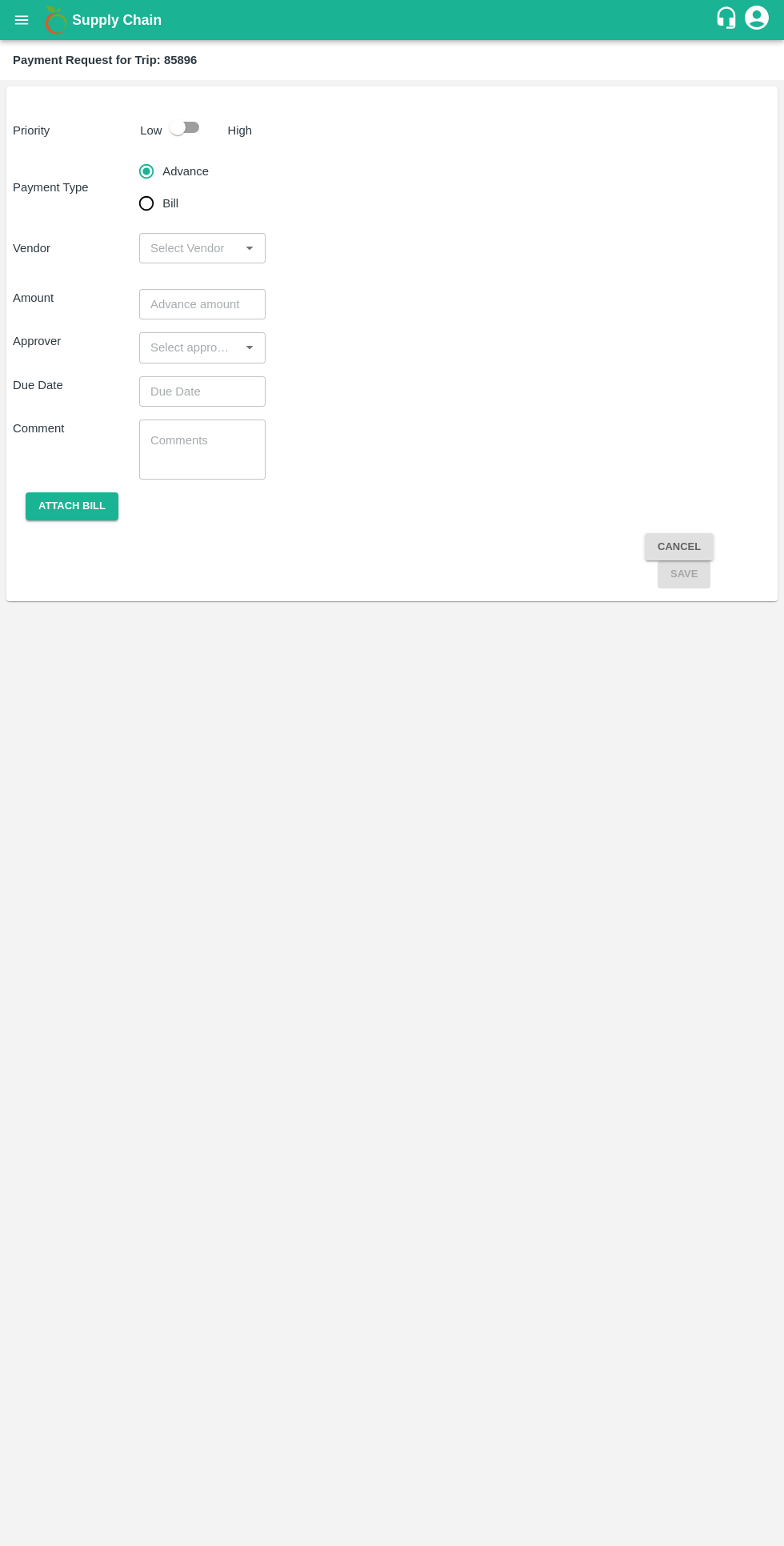
click at [152, 200] on input "Bill" at bounding box center [147, 204] width 32 height 32
radio input "true"
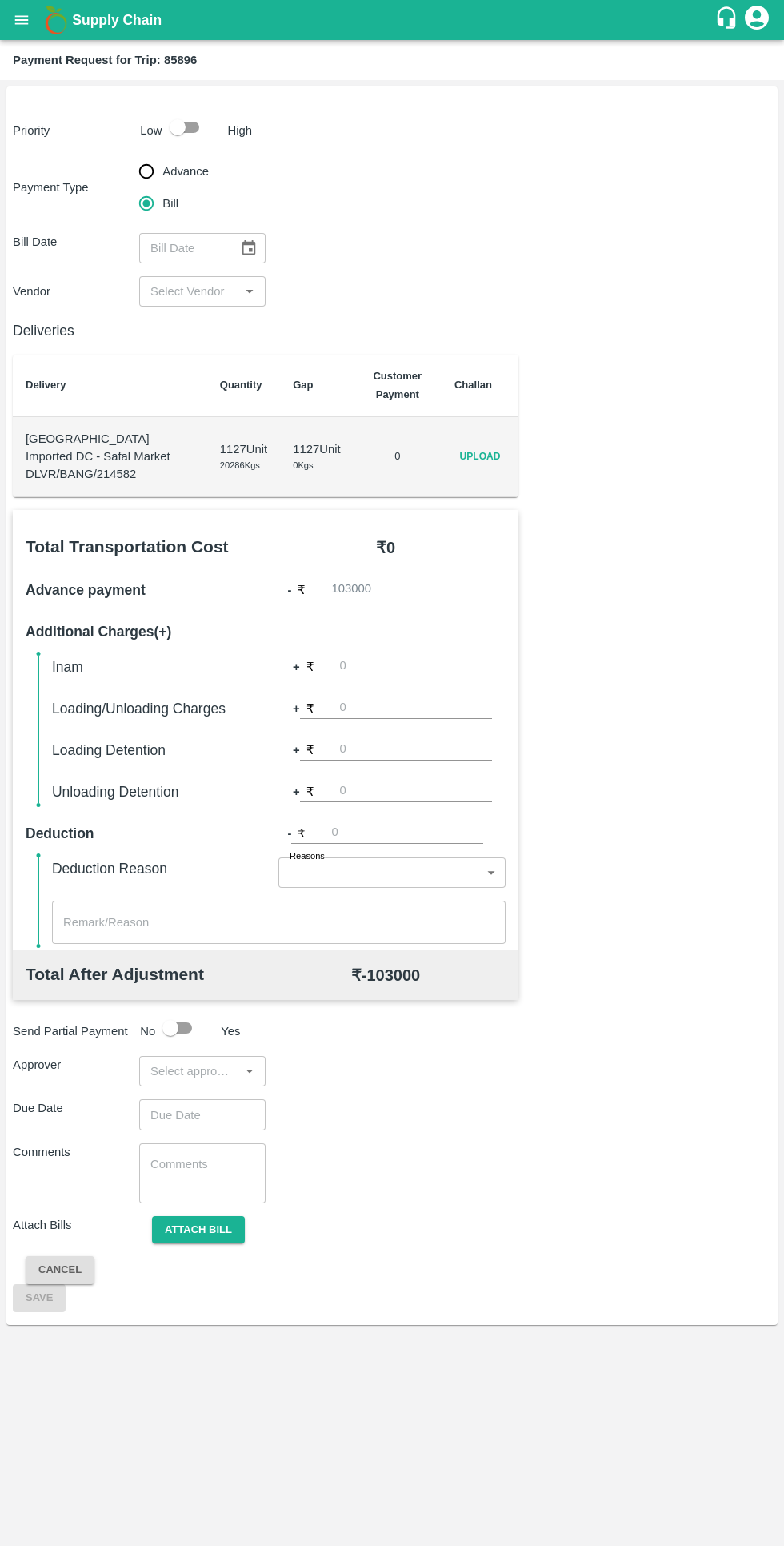
click at [496, 463] on span "Upload" at bounding box center [480, 457] width 51 height 24
click at [0, 0] on input "Upload" at bounding box center [0, 0] width 0 height 0
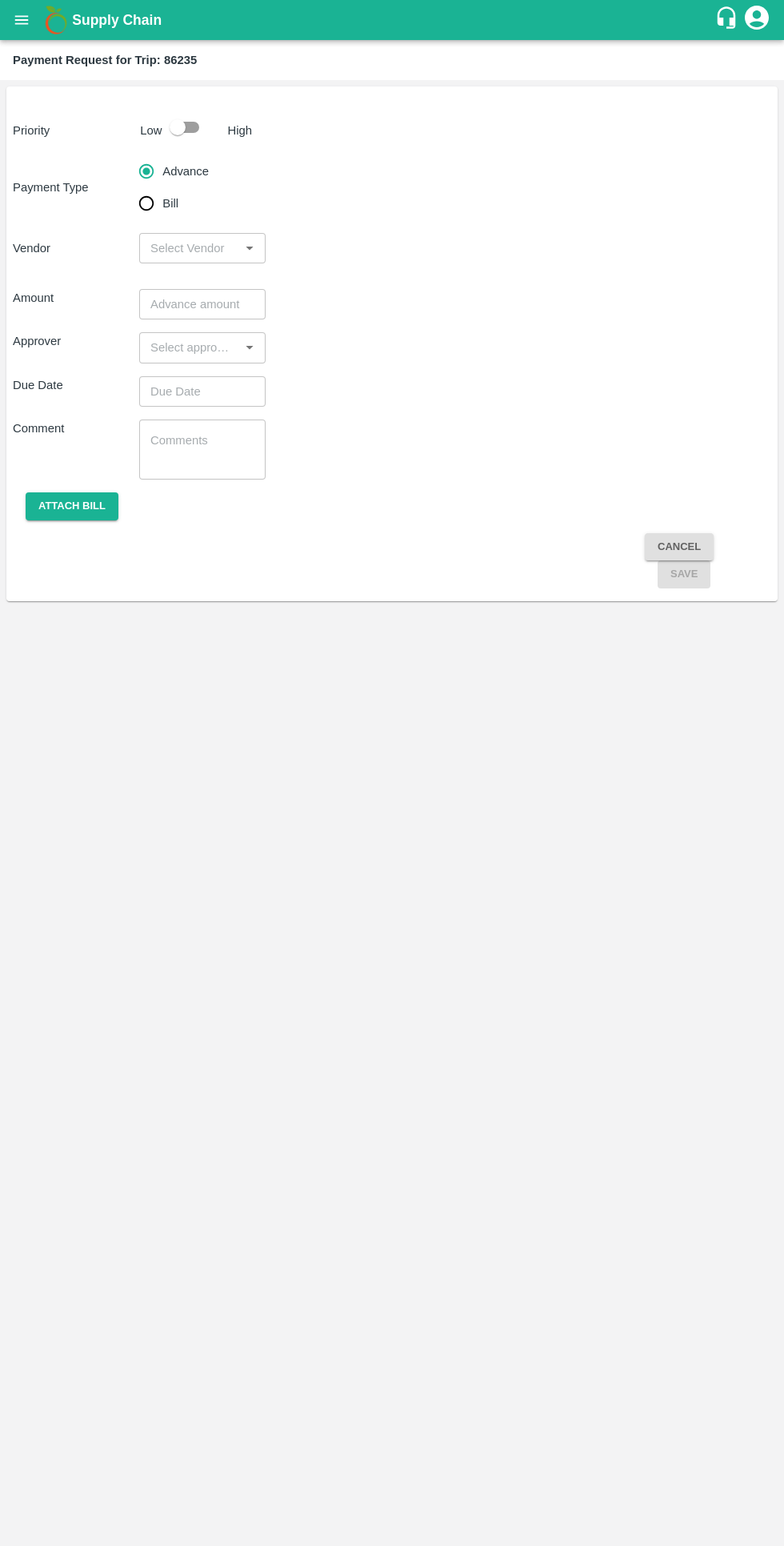
click at [151, 214] on input "Bill" at bounding box center [147, 204] width 32 height 32
radio input "true"
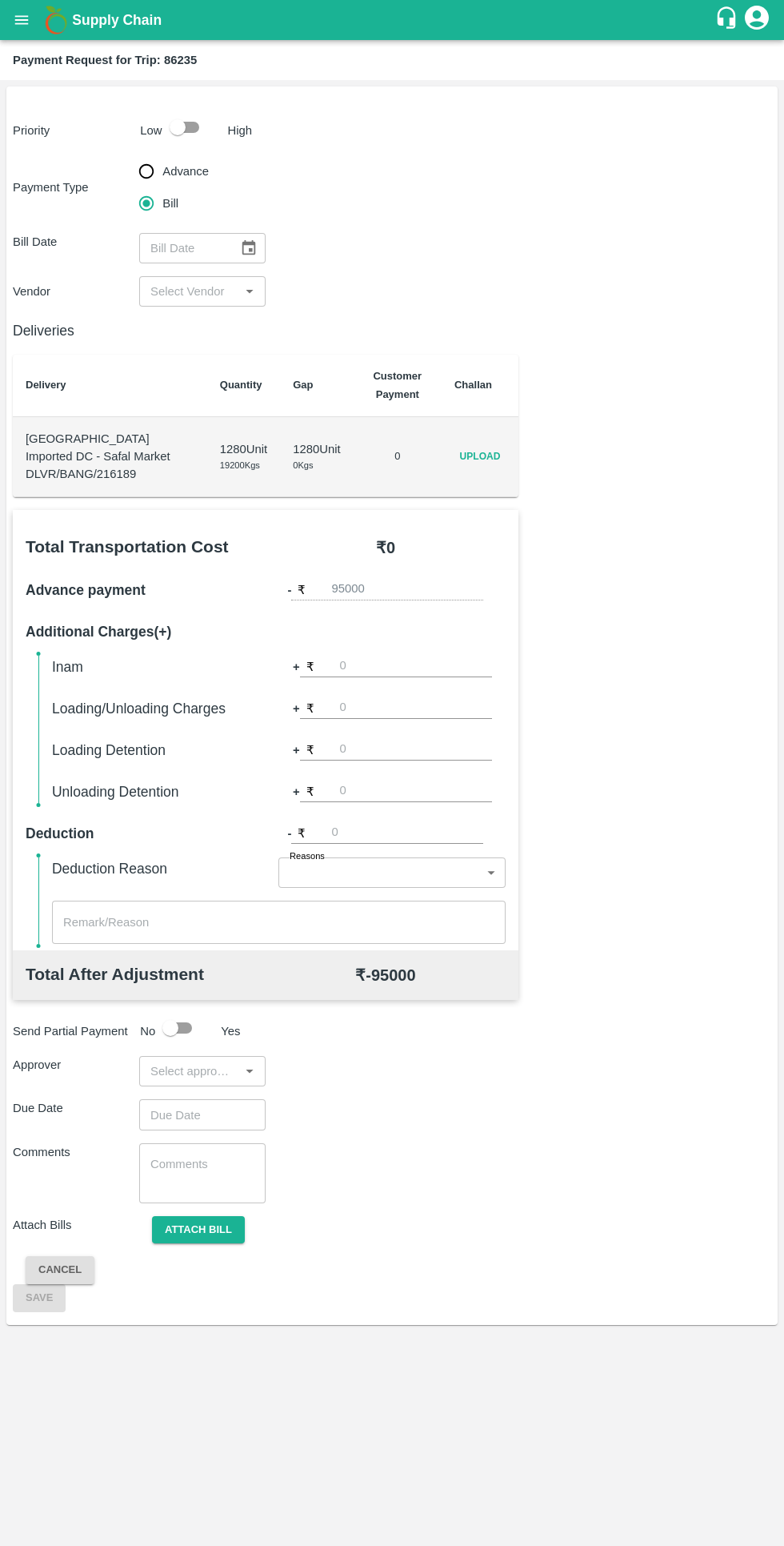
click at [492, 459] on span "Upload" at bounding box center [480, 457] width 51 height 24
click at [0, 0] on input "Upload" at bounding box center [0, 0] width 0 height 0
